Goal: Task Accomplishment & Management: Use online tool/utility

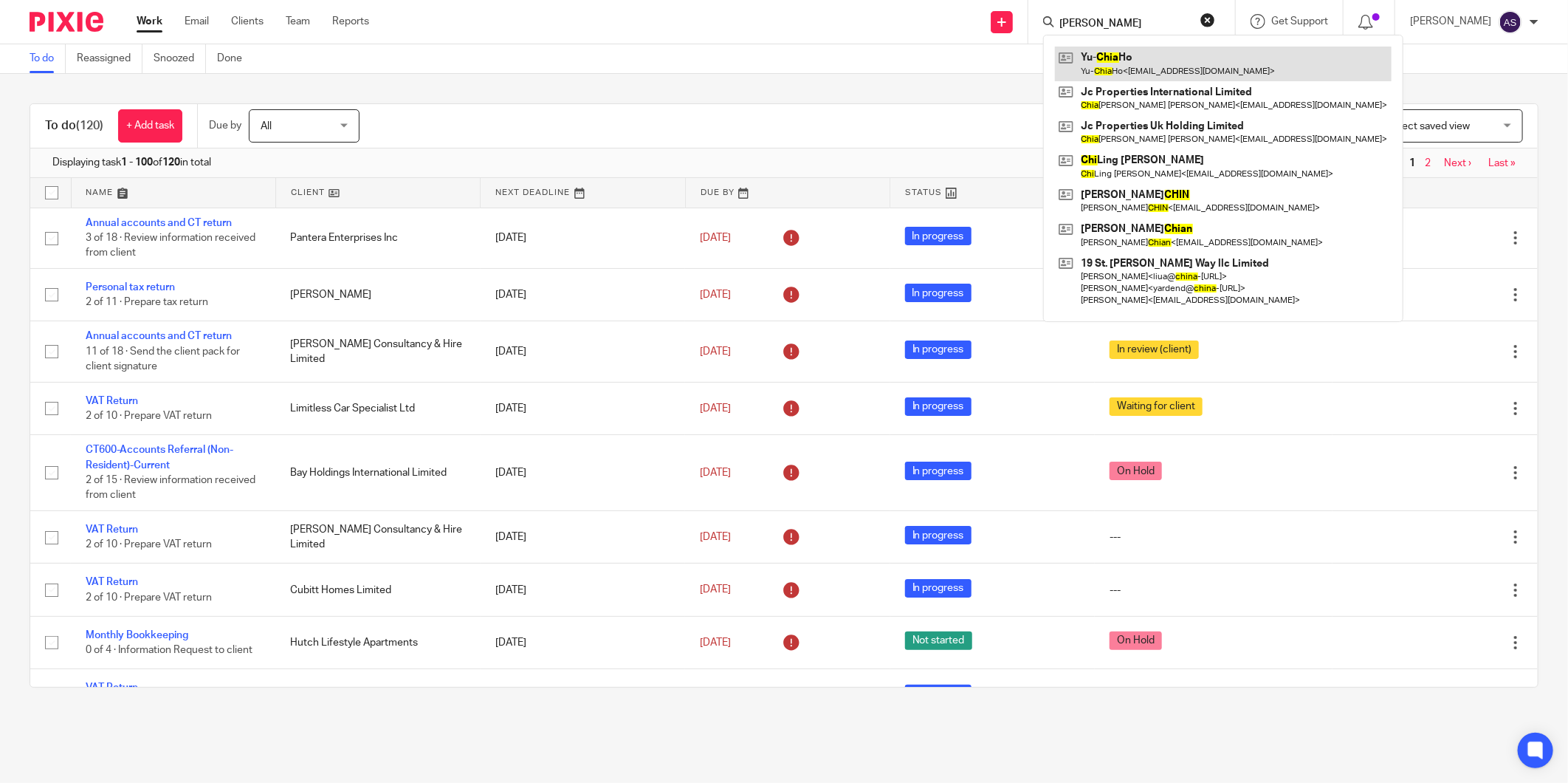
type input "[PERSON_NAME]"
click at [1126, 65] on link at bounding box center [1222, 63] width 336 height 34
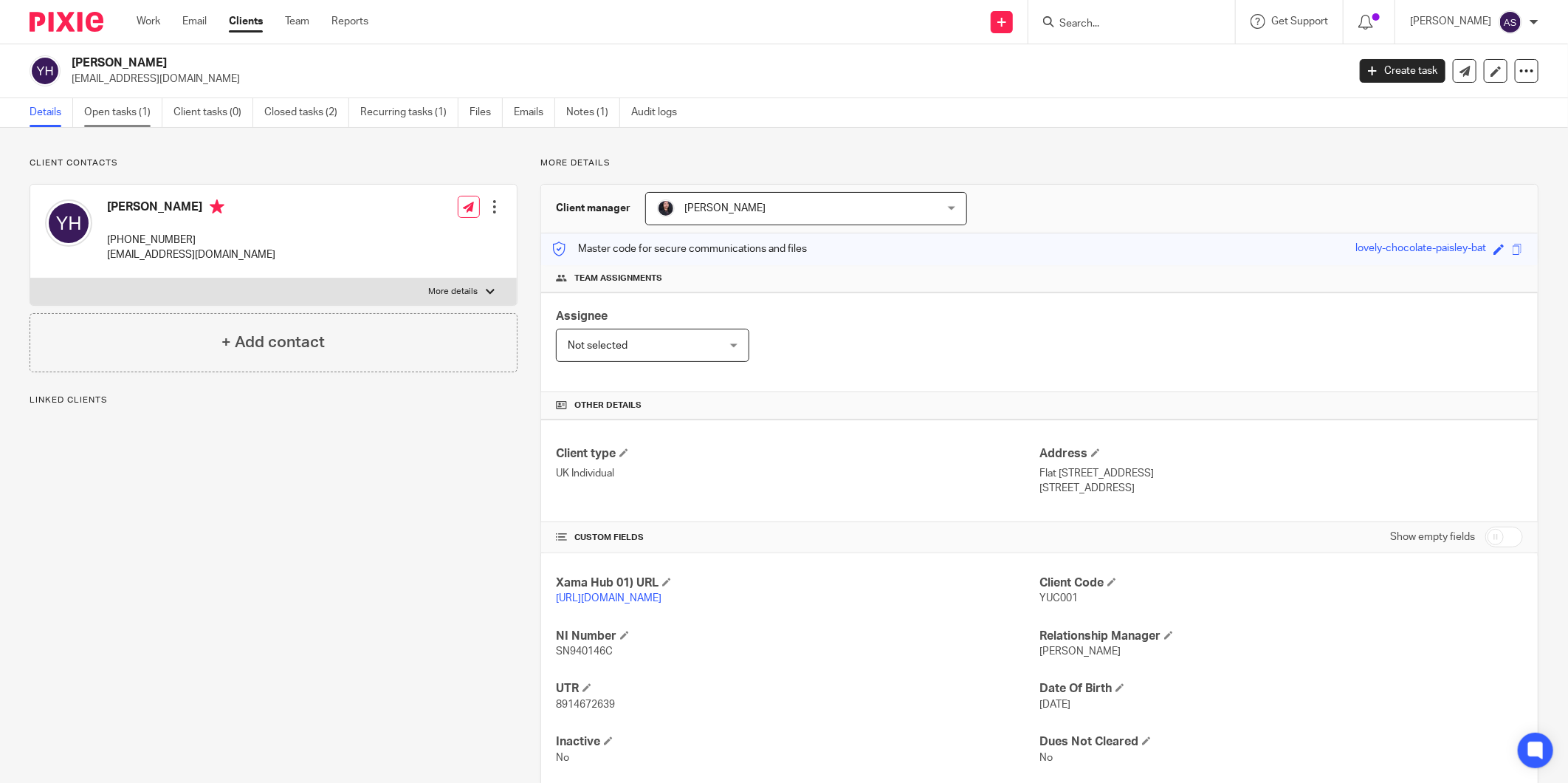
drag, startPoint x: 0, startPoint y: 0, endPoint x: 106, endPoint y: 117, distance: 157.9
click at [106, 117] on link "Open tasks (1)" at bounding box center [123, 112] width 78 height 29
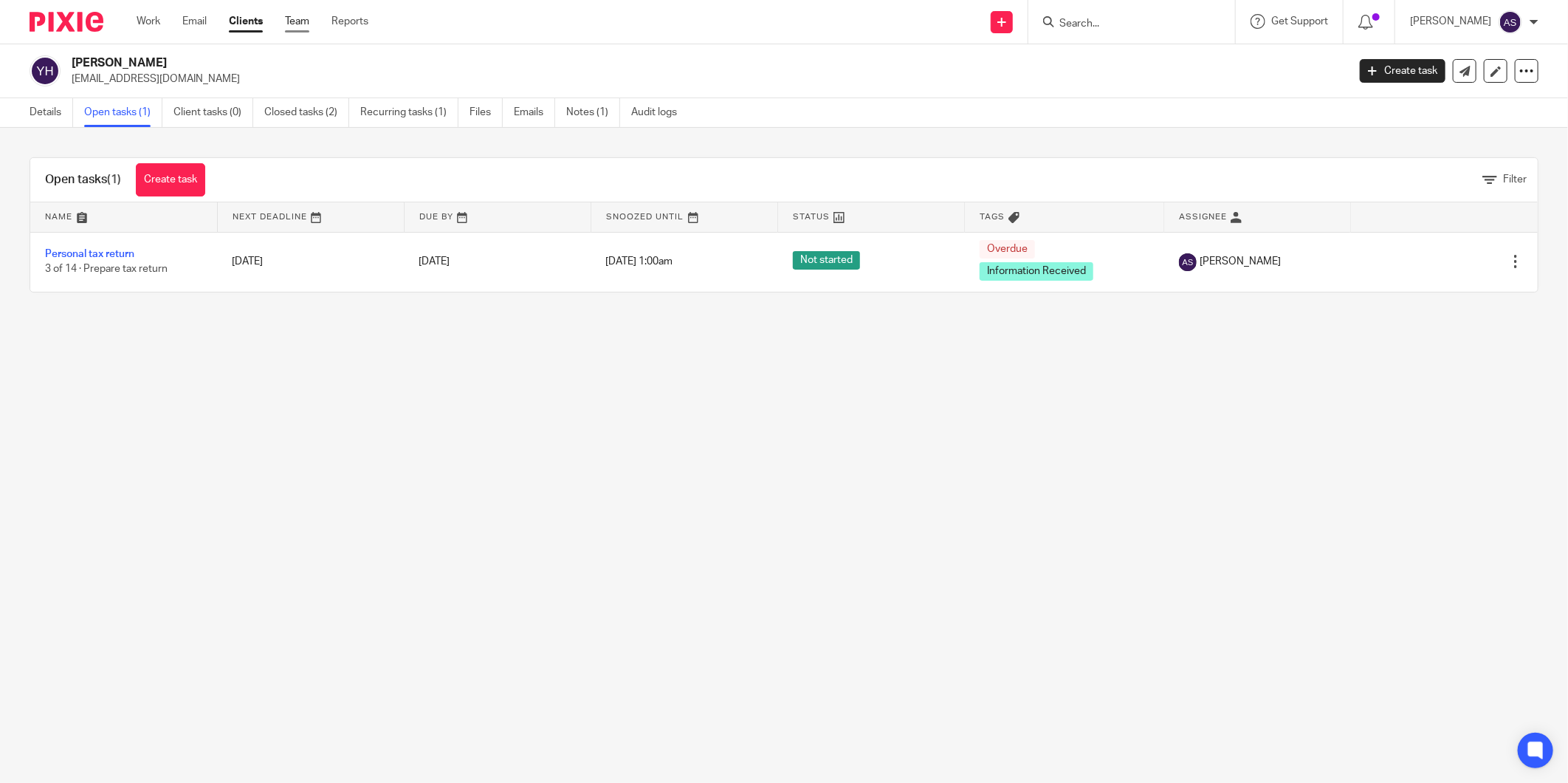
click at [304, 28] on link "Team" at bounding box center [297, 21] width 24 height 15
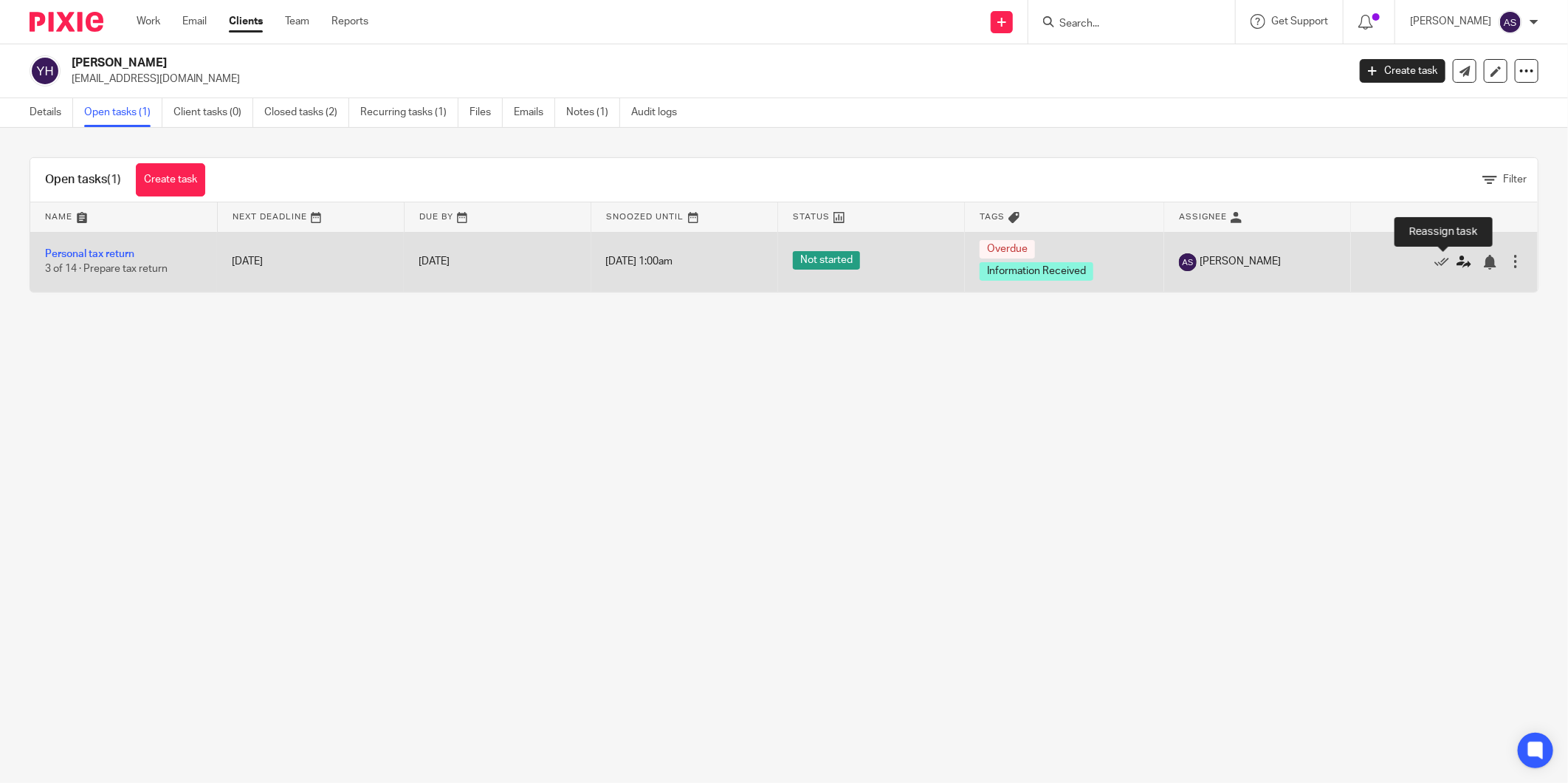
click at [1456, 267] on icon at bounding box center [1464, 262] width 15 height 15
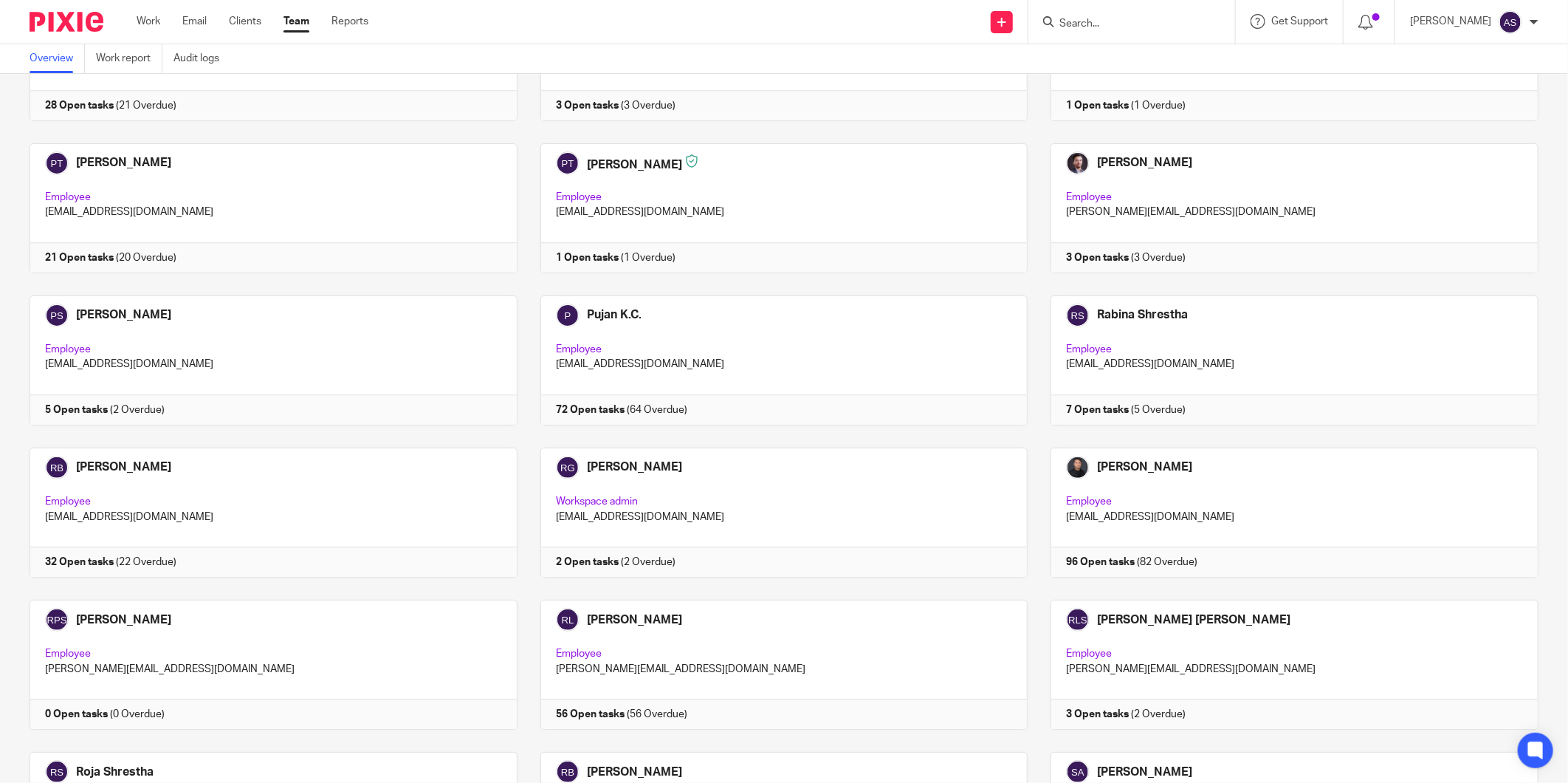
scroll to position [2444, 0]
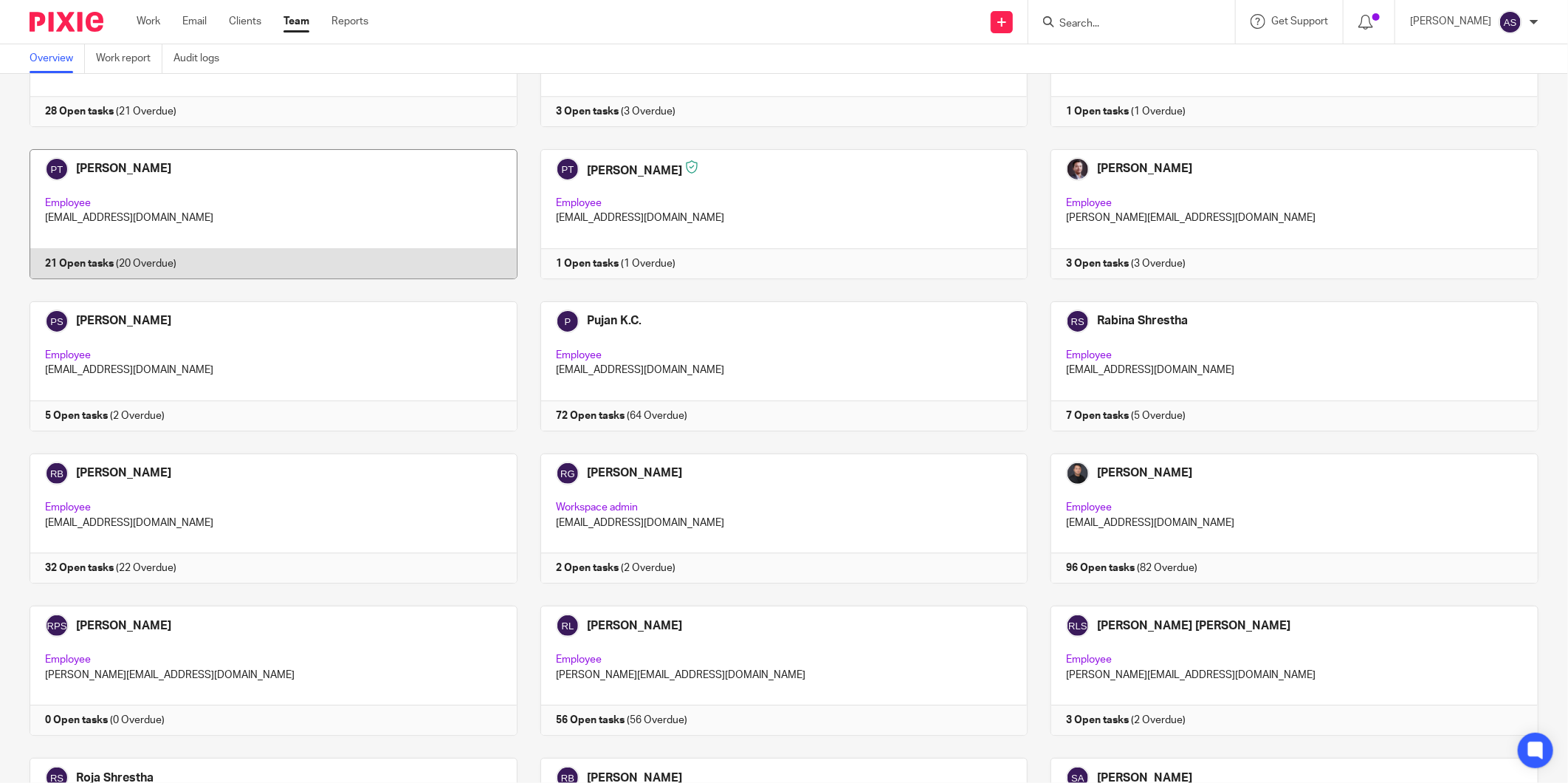
click at [154, 176] on link at bounding box center [262, 214] width 511 height 130
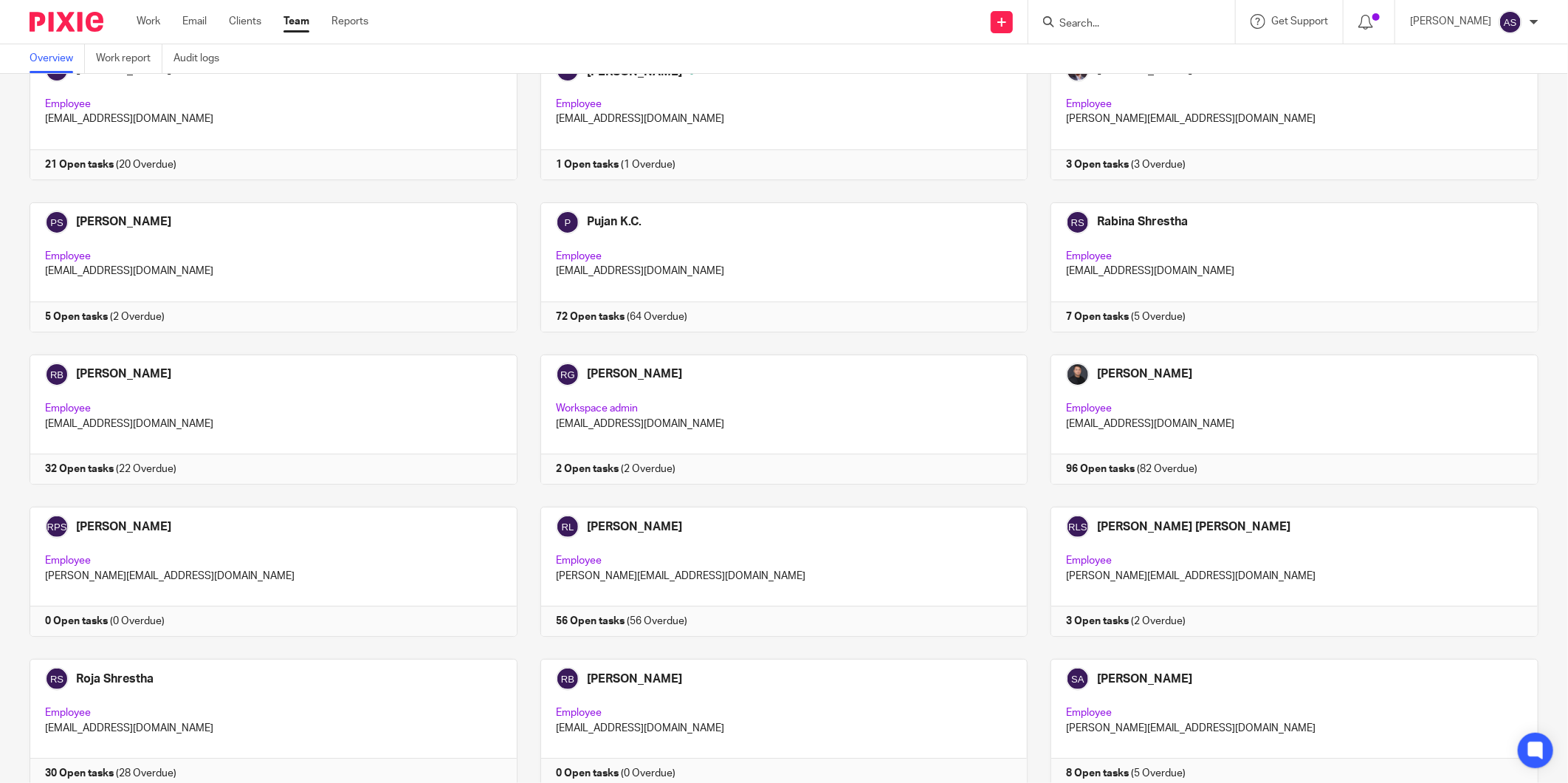
scroll to position [2462, 0]
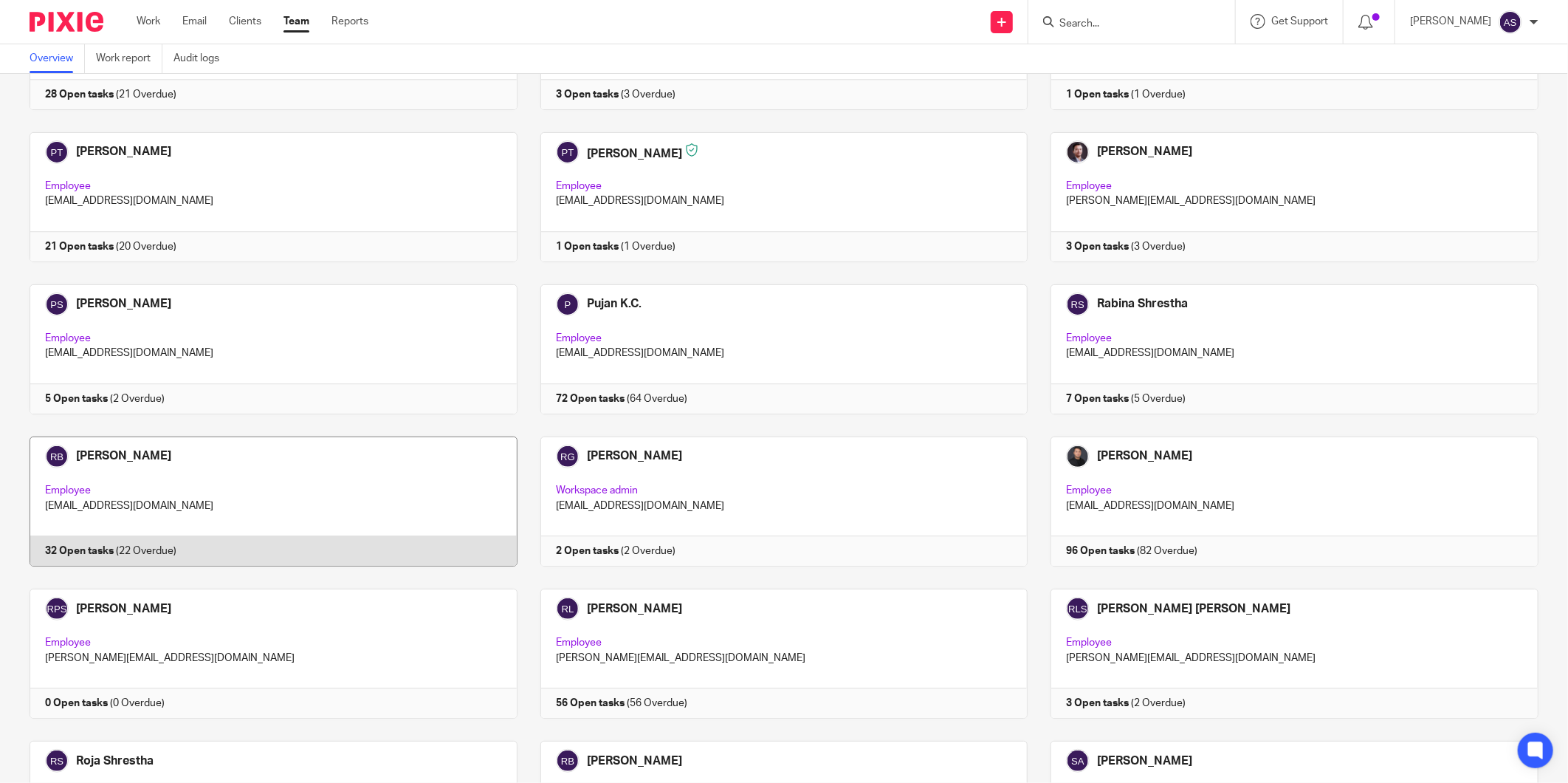
click at [163, 462] on link at bounding box center [262, 501] width 511 height 130
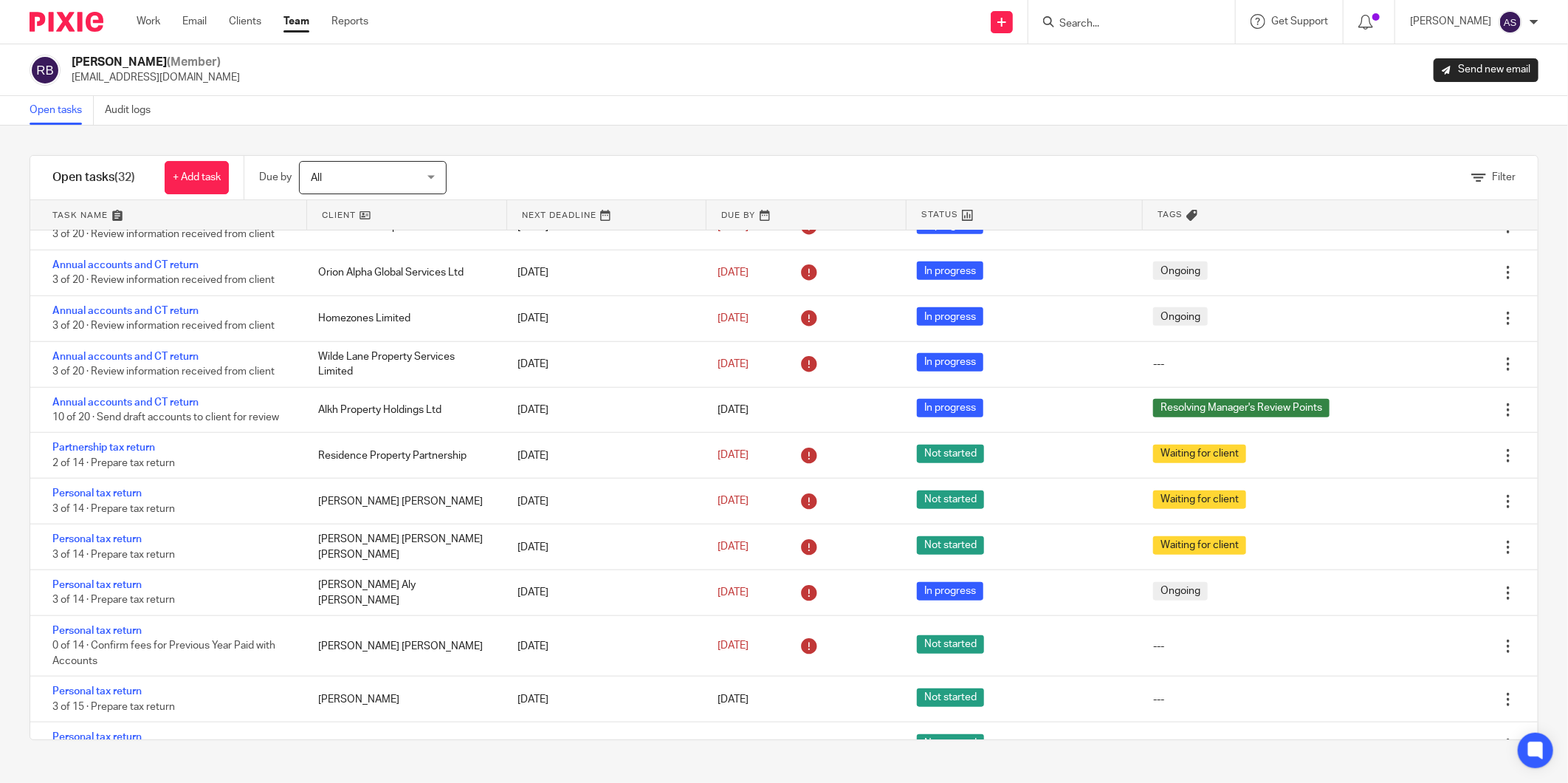
scroll to position [695, 0]
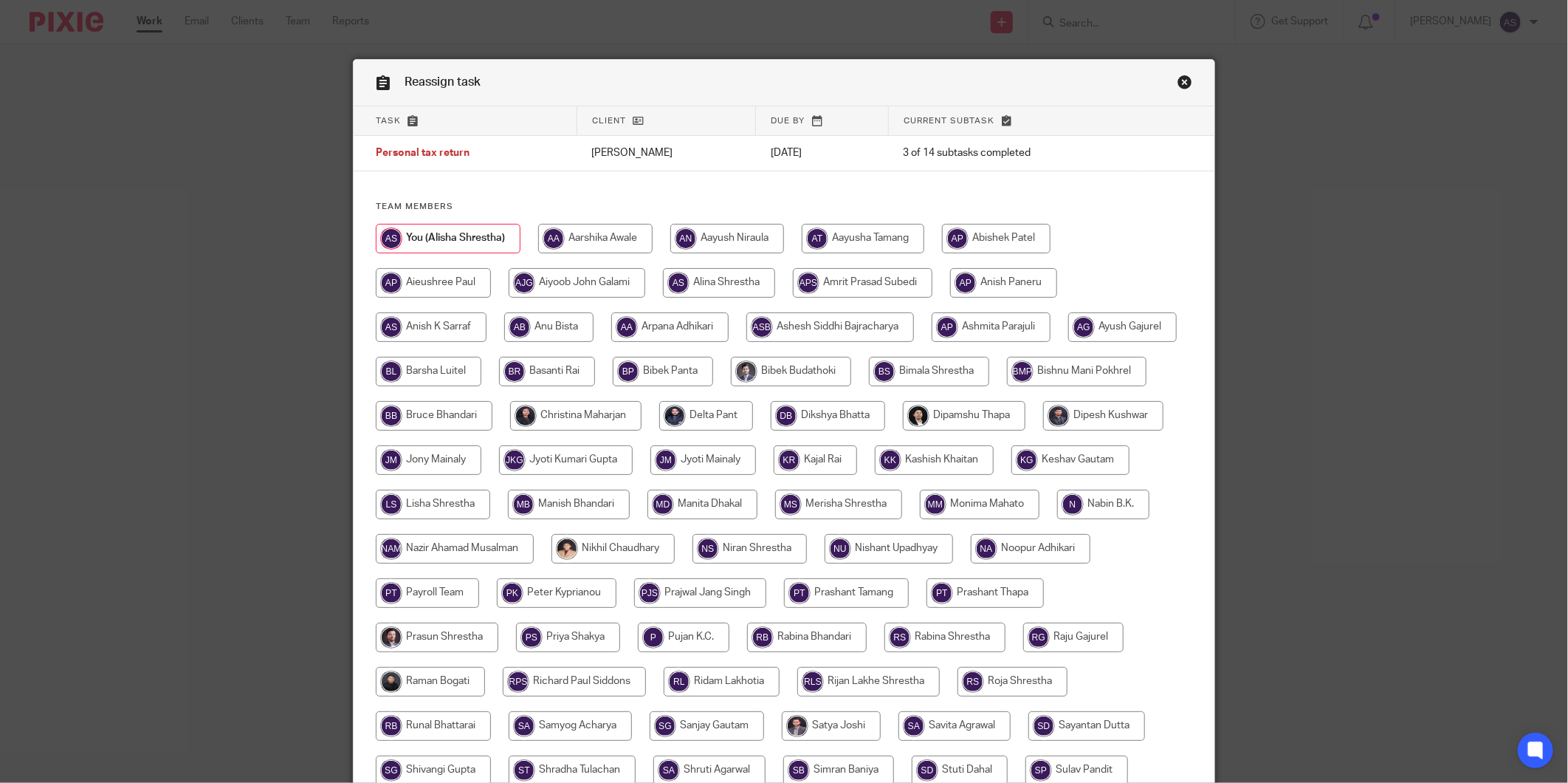
scroll to position [272, 0]
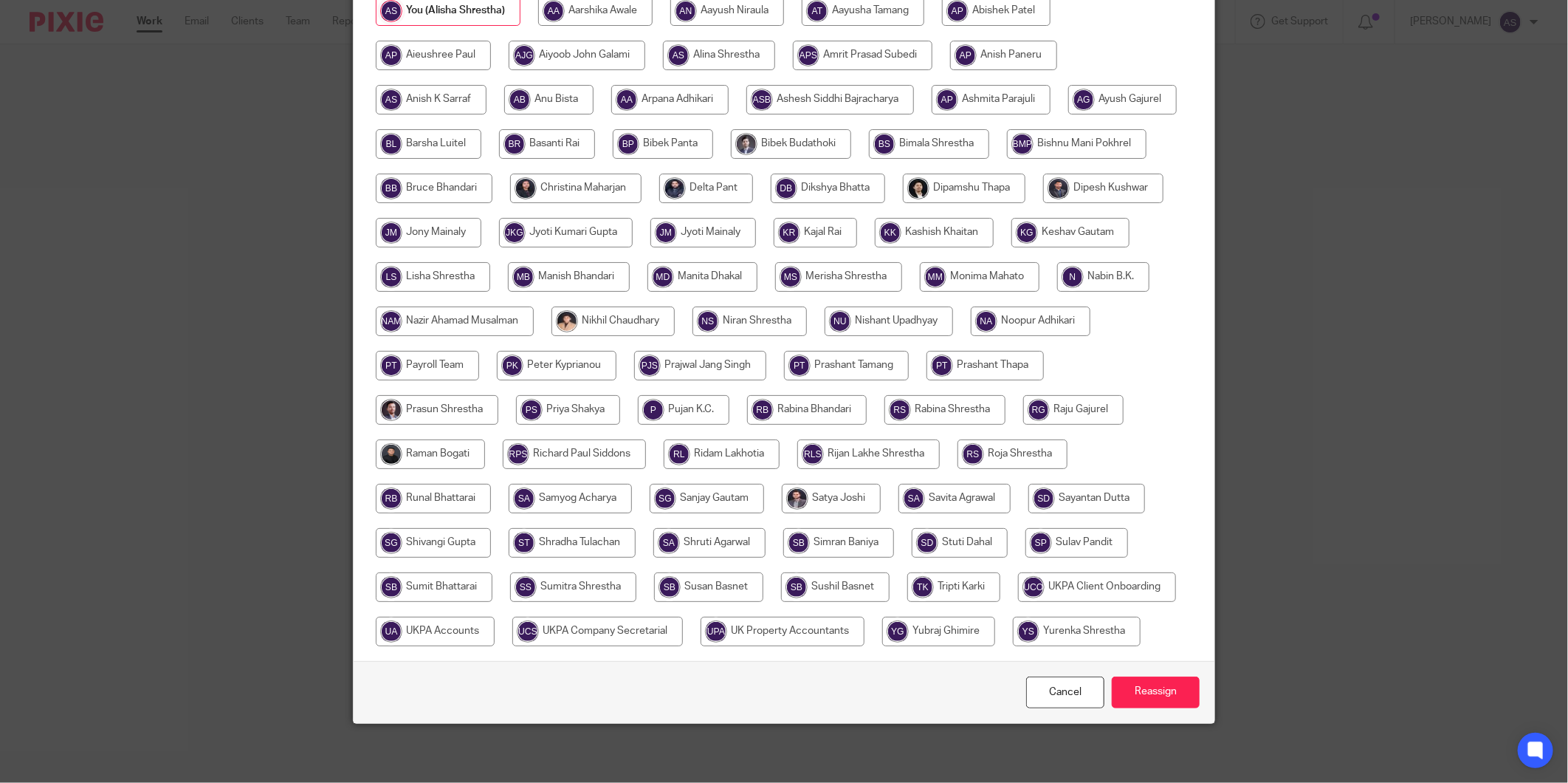
click at [747, 421] on input "radio" at bounding box center [807, 409] width 120 height 30
radio input "true"
click at [1148, 694] on input "Reassign" at bounding box center [1155, 692] width 88 height 31
